Goal: Information Seeking & Learning: Understand process/instructions

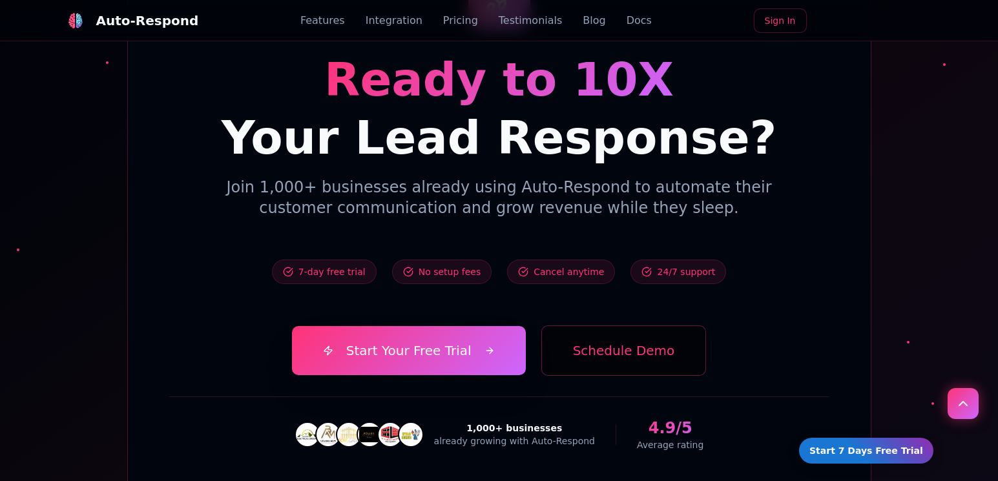
scroll to position [4647, 0]
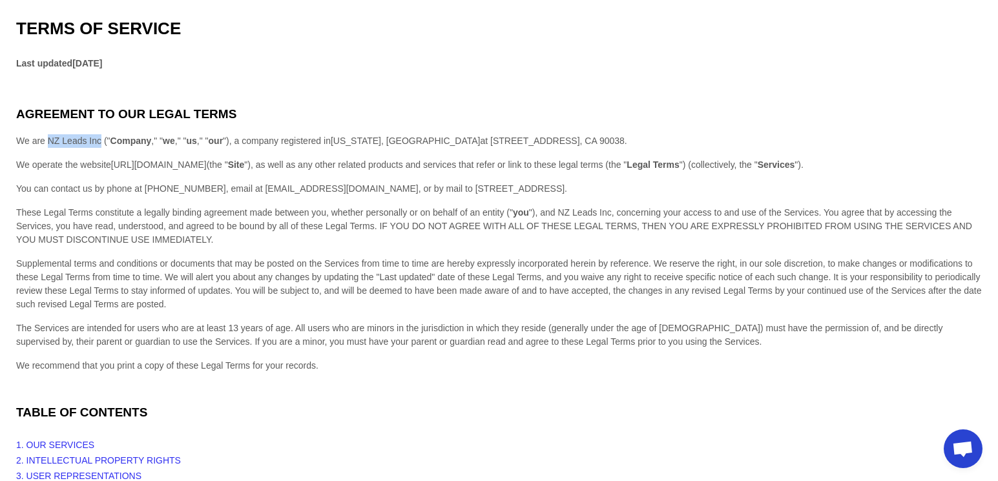
drag, startPoint x: 50, startPoint y: 139, endPoint x: 100, endPoint y: 144, distance: 50.6
click at [100, 144] on span "We are NZ Leads Inc (" Company ," " we ," " us ," " our ") , a company register…" at bounding box center [248, 141] width 464 height 10
copy span "NZ Leads Inc"
